Goal: Task Accomplishment & Management: Manage account settings

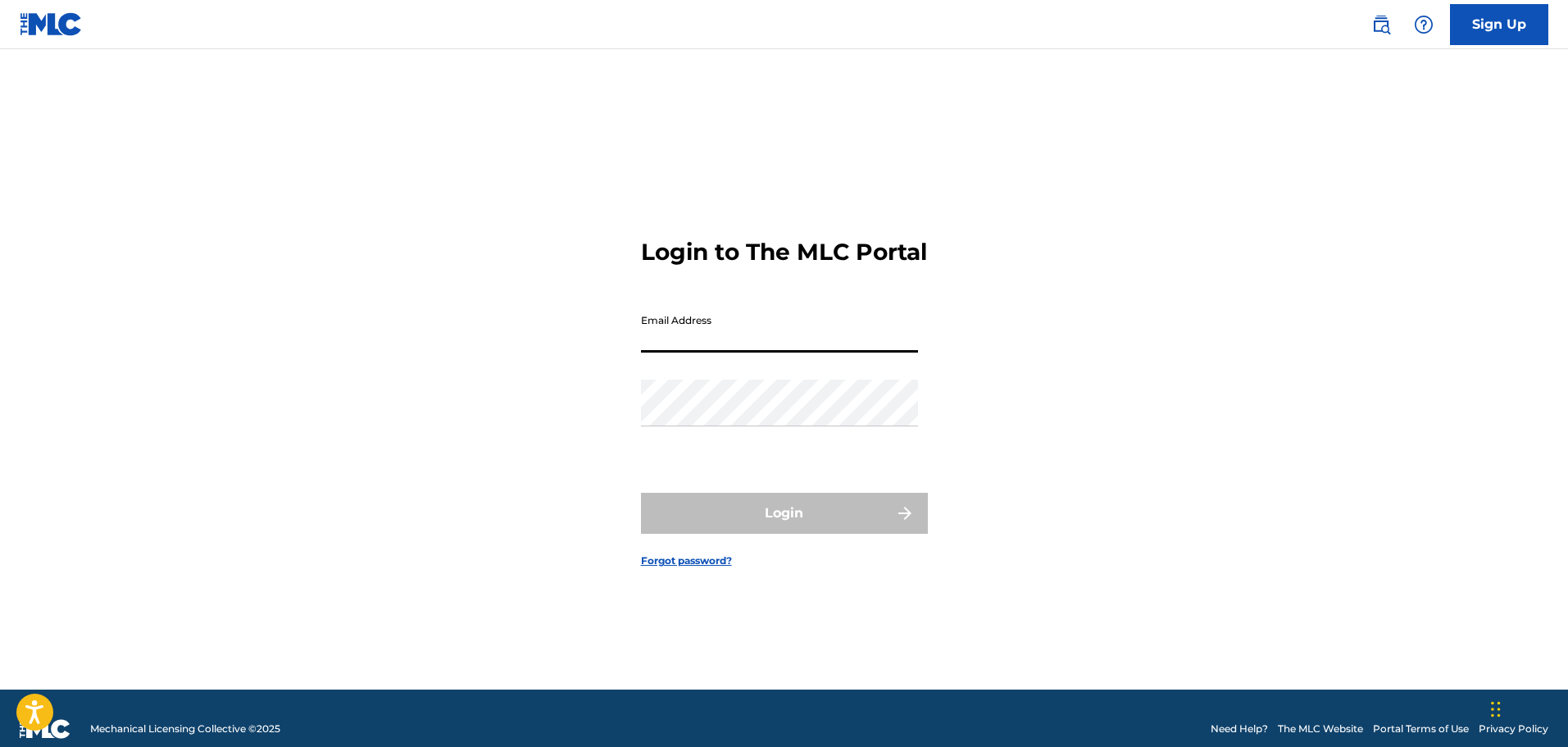
click at [800, 352] on input "Email Address" at bounding box center [779, 329] width 277 height 47
type input "[EMAIL_ADDRESS][DOMAIN_NAME]"
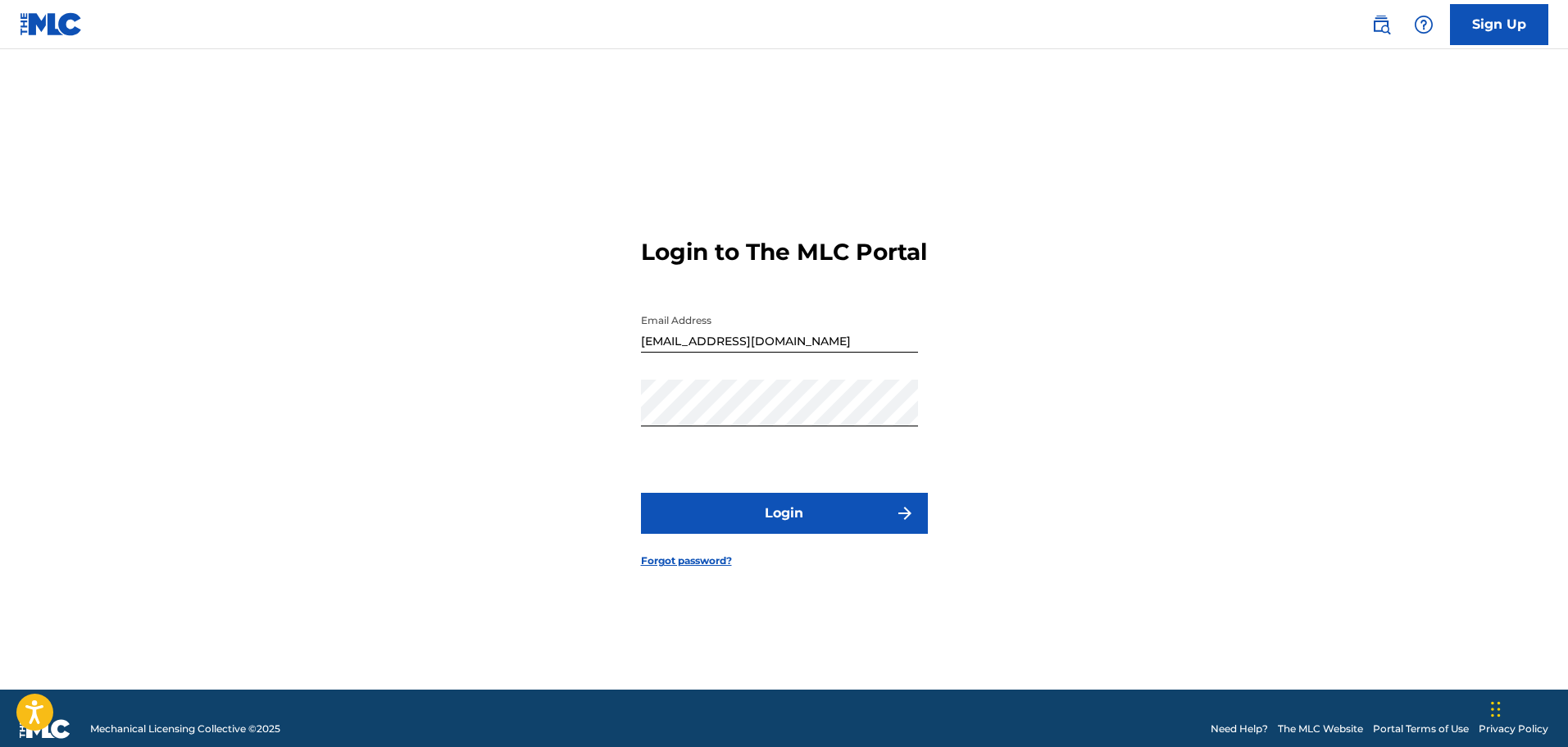
click at [834, 531] on button "Login" at bounding box center [784, 513] width 287 height 41
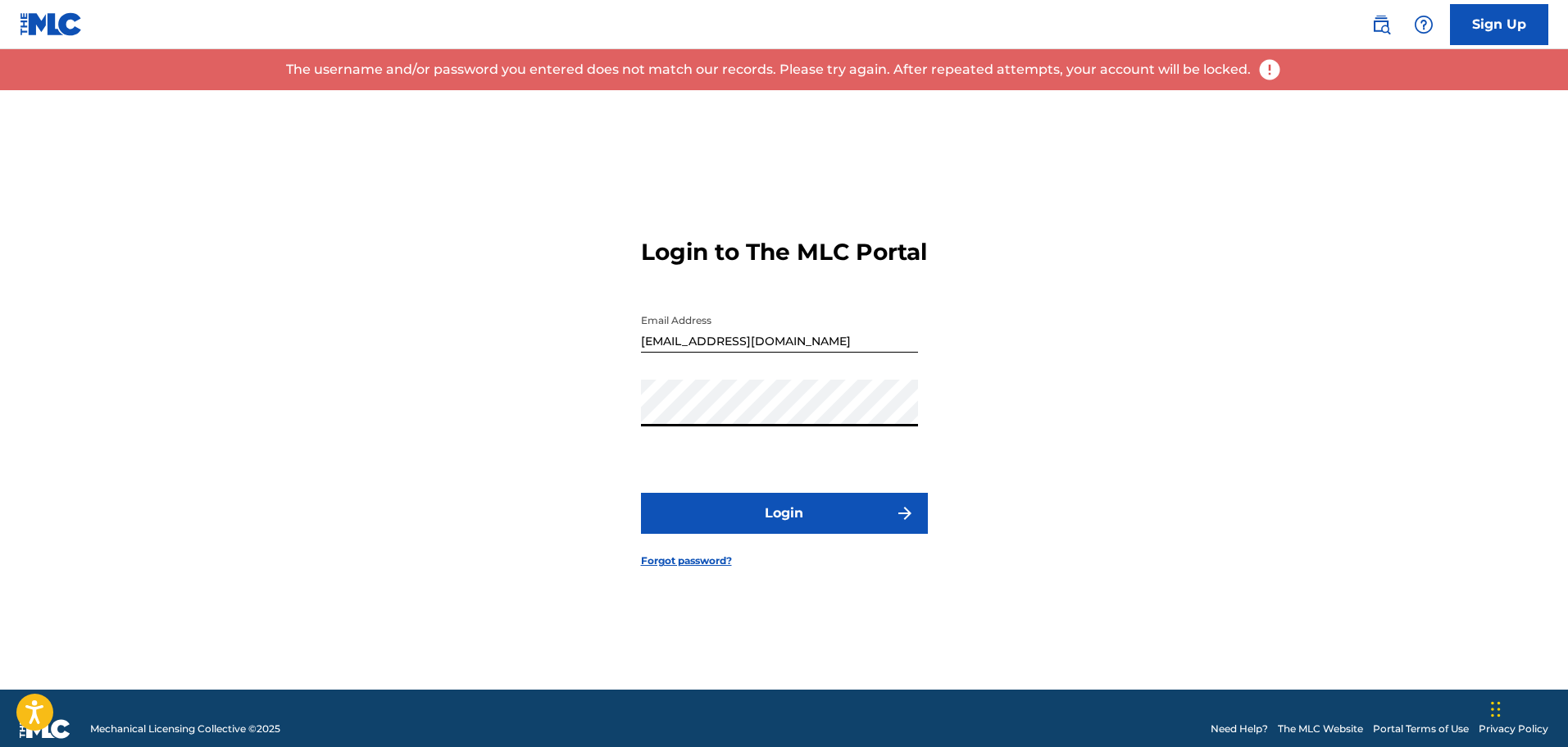
click at [547, 428] on div "Login to The MLC Portal Email Address [EMAIL_ADDRESS][DOMAIN_NAME] Password Log…" at bounding box center [785, 390] width 1148 height 600
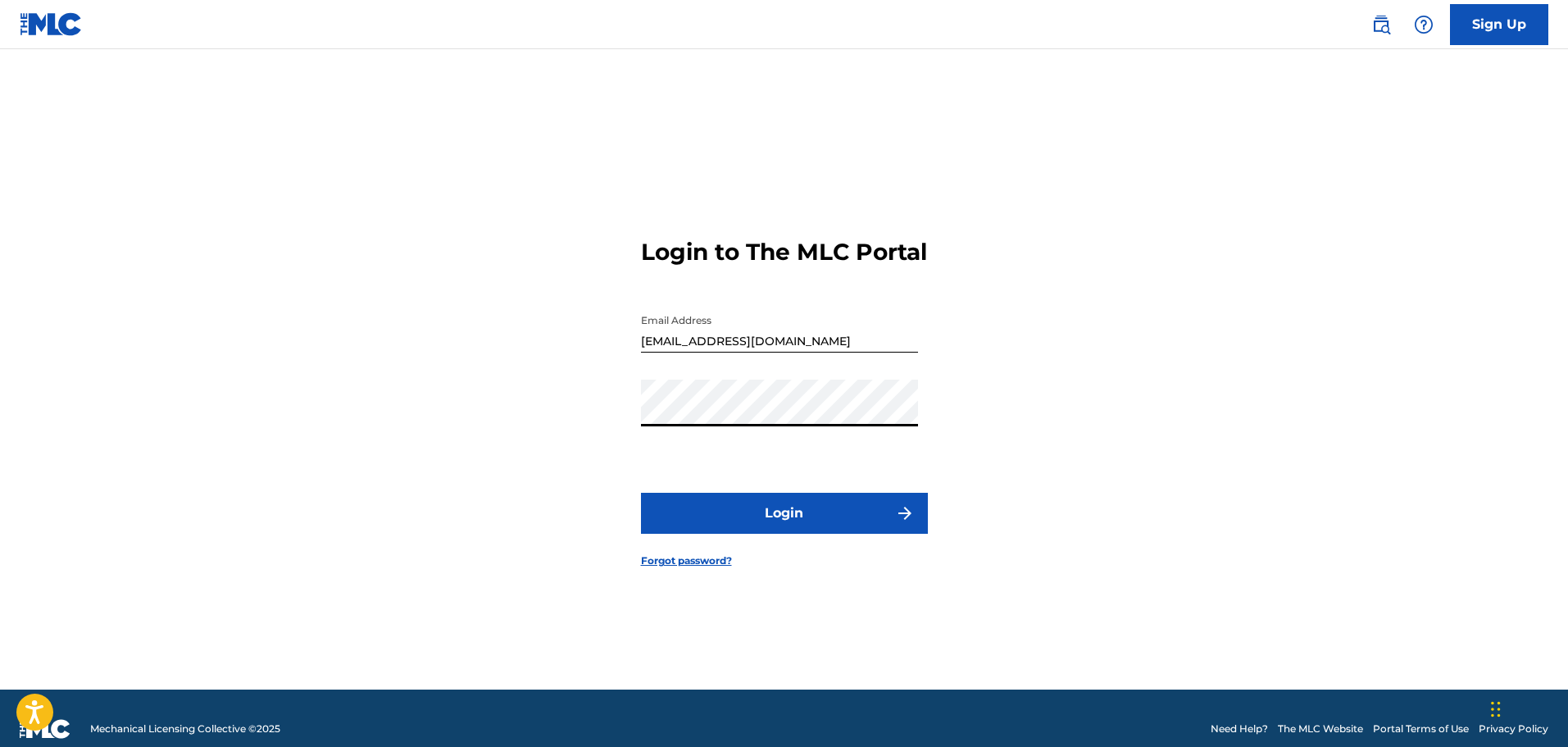
click at [880, 531] on button "Login" at bounding box center [784, 513] width 287 height 41
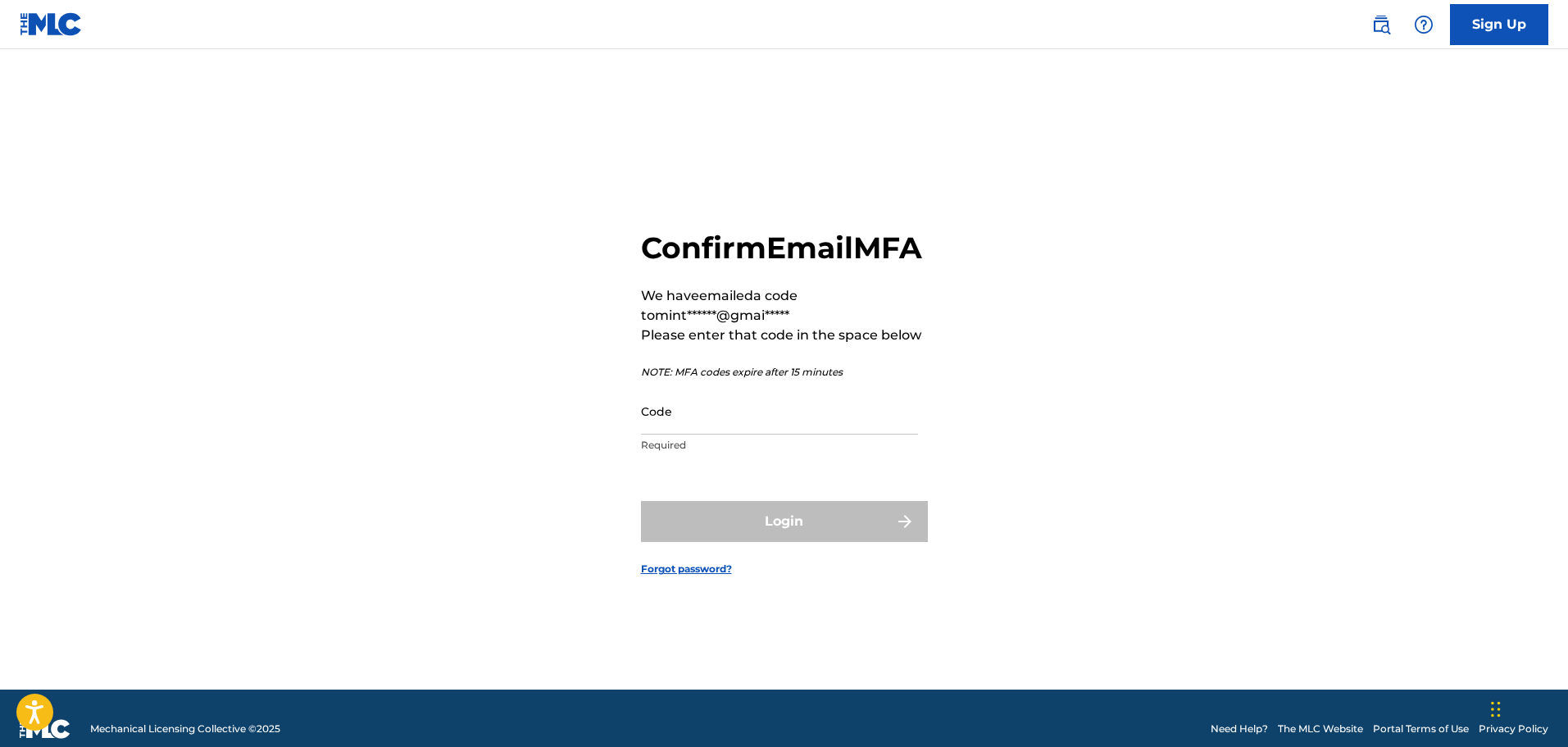
click at [1324, 645] on div "Confirm Email MFA We have emailed a code to mint******@gmai***** Please enter t…" at bounding box center [785, 390] width 1148 height 600
click at [765, 426] on input "Code" at bounding box center [779, 411] width 277 height 47
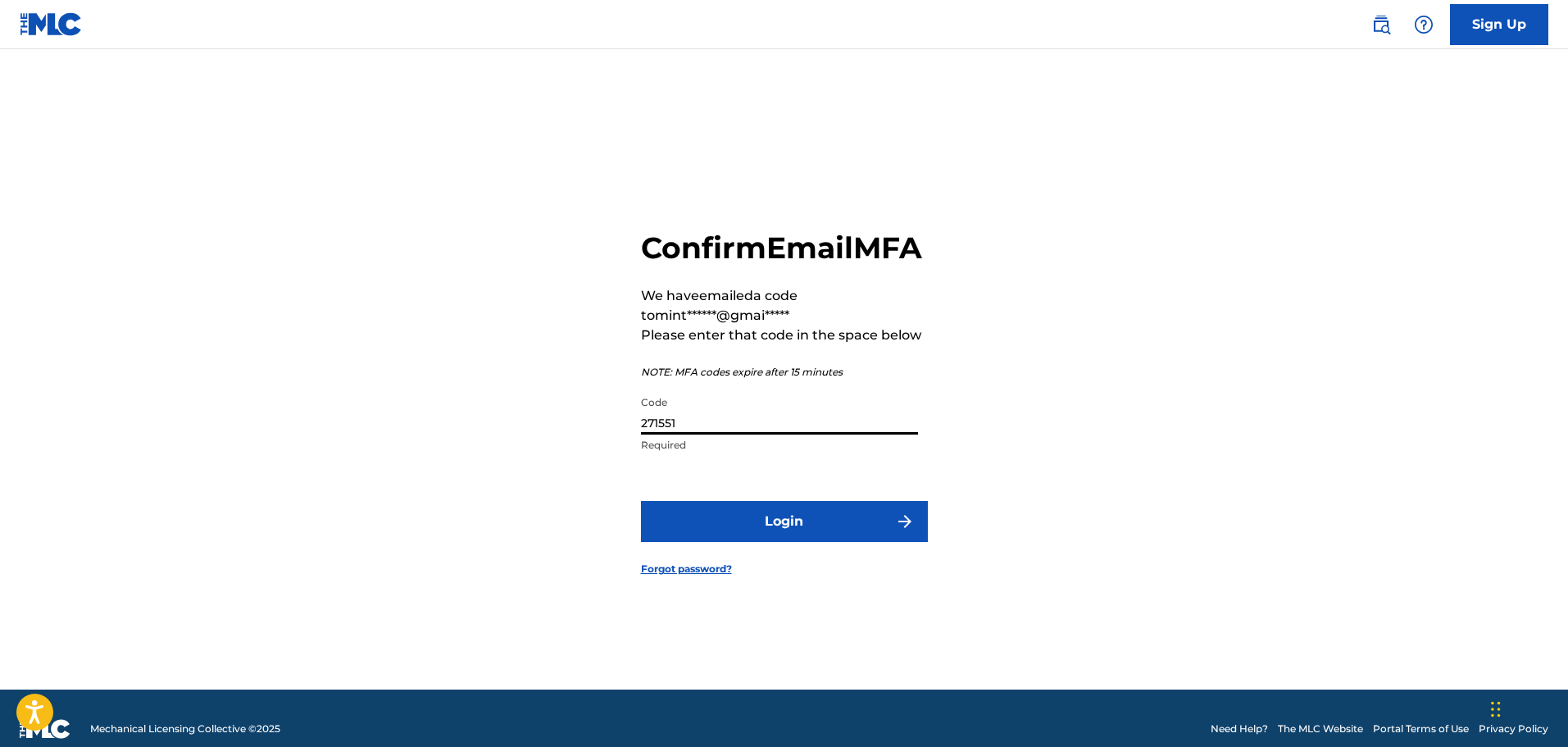
type input "271551"
click at [772, 525] on button "Login" at bounding box center [784, 522] width 287 height 41
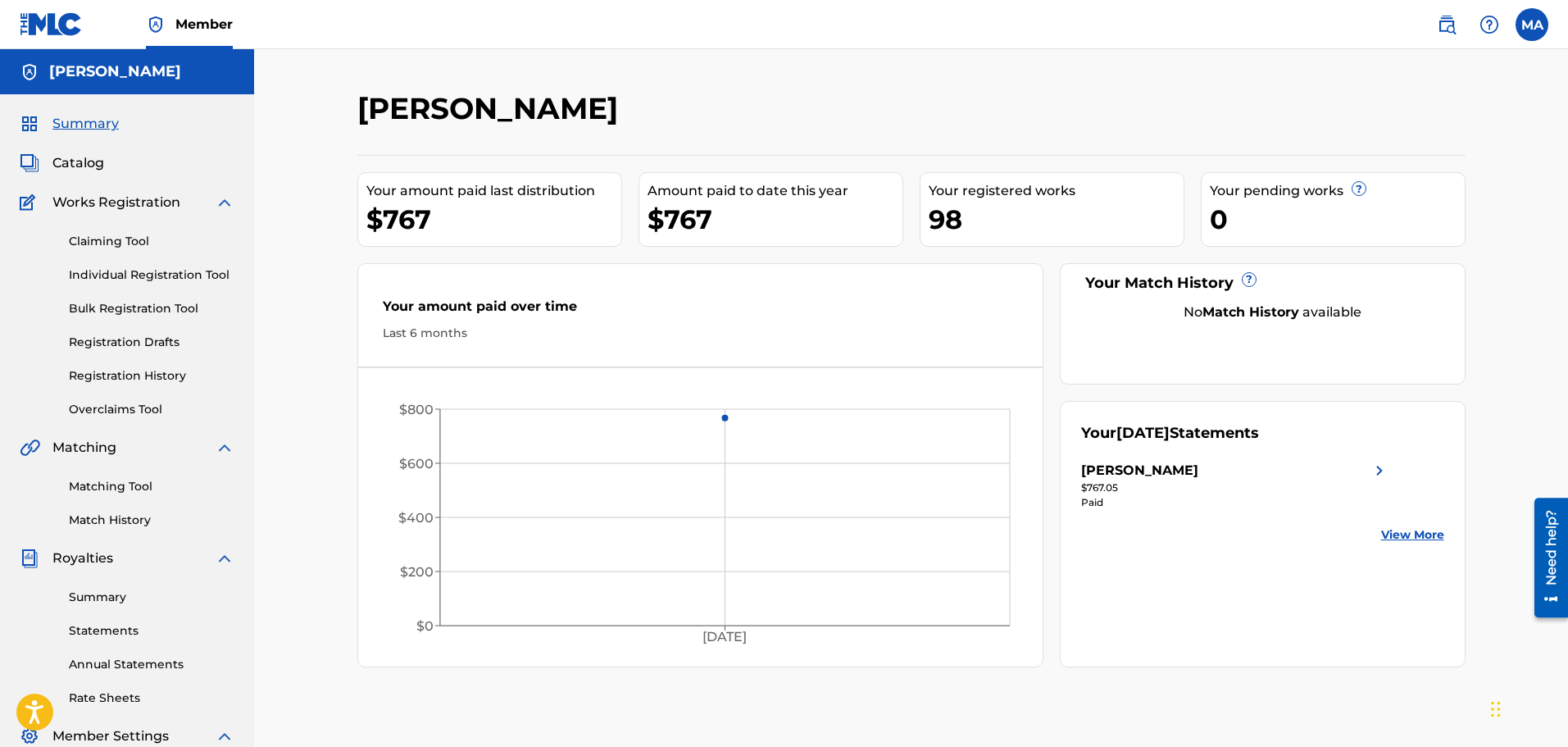
click at [1393, 477] on div "Your [DATE] Statements [PERSON_NAME] $767.05 Paid View More" at bounding box center [1262, 534] width 406 height 267
